Goal: Go to known website: Access a specific website the user already knows

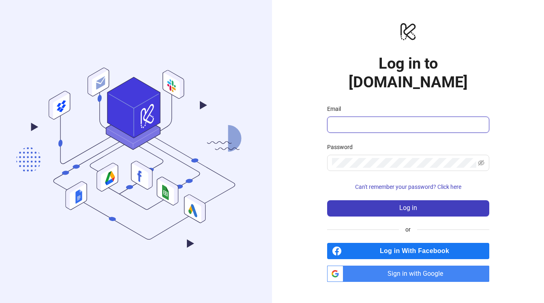
click at [356, 120] on input "Email" at bounding box center [407, 125] width 151 height 10
type input "**********"
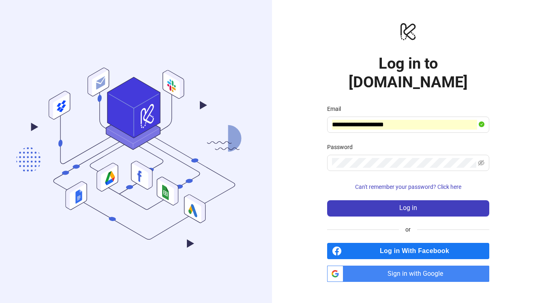
click at [391, 266] on span "Sign in with Google" at bounding box center [418, 273] width 143 height 16
